Goal: Navigation & Orientation: Find specific page/section

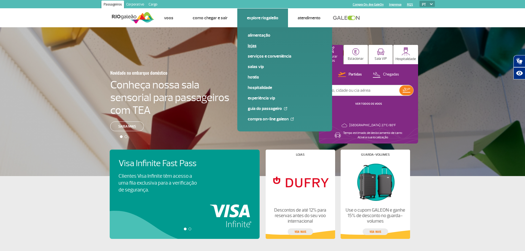
click at [253, 48] on link "Lojas" at bounding box center [285, 46] width 74 height 6
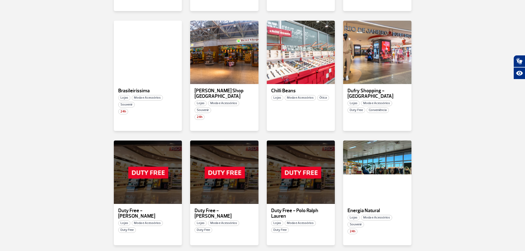
scroll to position [276, 0]
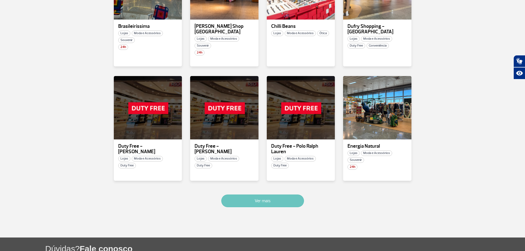
click at [277, 200] on button "Ver mais" at bounding box center [262, 201] width 83 height 13
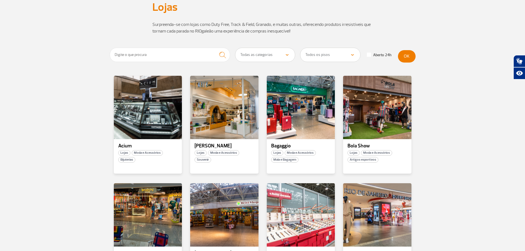
scroll to position [0, 0]
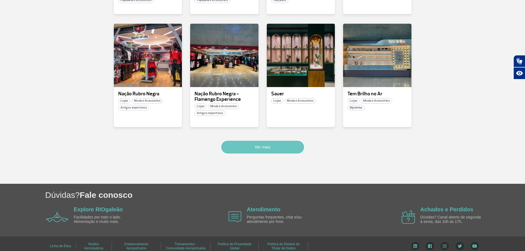
click at [258, 141] on button "Ver mais" at bounding box center [262, 147] width 83 height 13
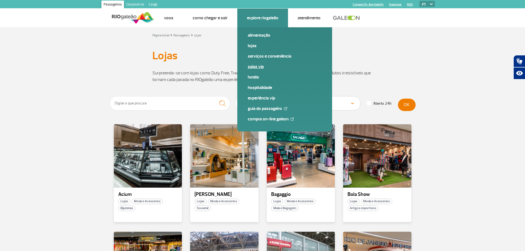
click at [255, 67] on link "Salas VIP" at bounding box center [285, 67] width 74 height 6
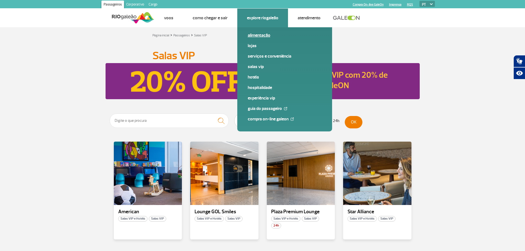
click at [265, 35] on link "Alimentação" at bounding box center [285, 35] width 74 height 6
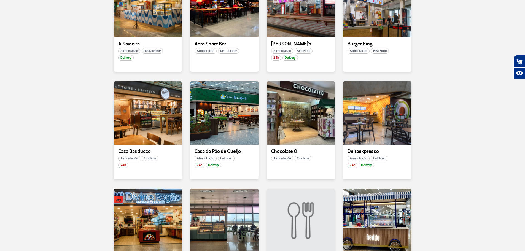
scroll to position [276, 0]
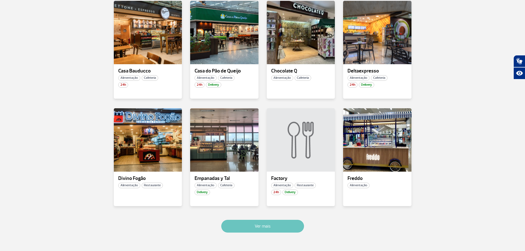
click at [273, 224] on button "Ver mais" at bounding box center [262, 226] width 83 height 13
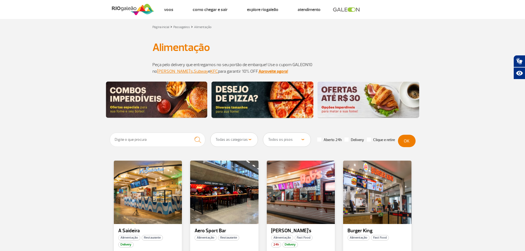
scroll to position [0, 0]
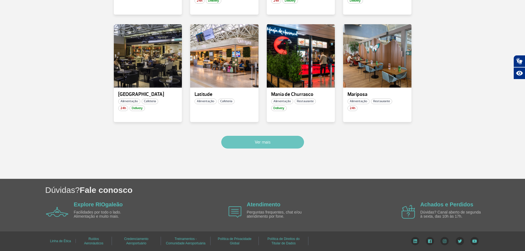
click at [249, 145] on button "Ver mais" at bounding box center [262, 142] width 83 height 13
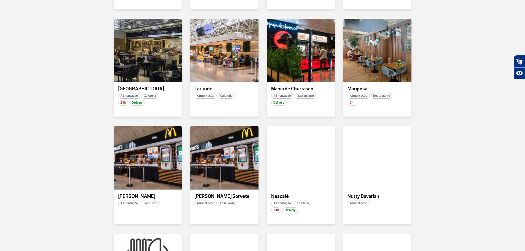
scroll to position [1012, 0]
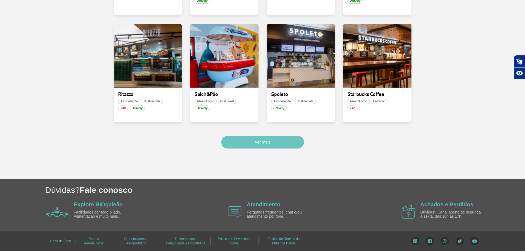
click at [290, 140] on button "Ver mais" at bounding box center [262, 142] width 83 height 13
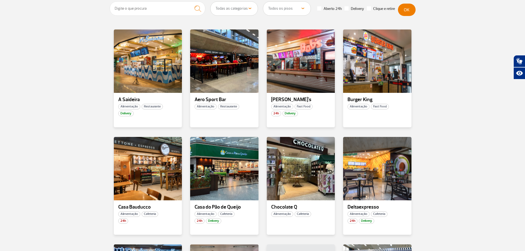
scroll to position [0, 0]
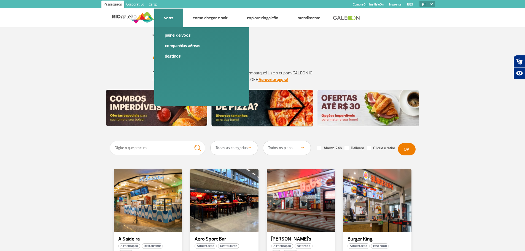
click at [173, 36] on link "Painel de voos" at bounding box center [202, 35] width 74 height 6
